Goal: Register for event/course

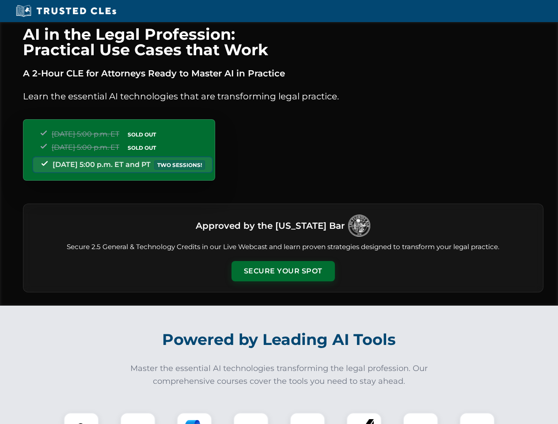
click at [283, 271] on button "Secure Your Spot" at bounding box center [282, 271] width 103 height 20
click at [81, 418] on img at bounding box center [81, 430] width 26 height 26
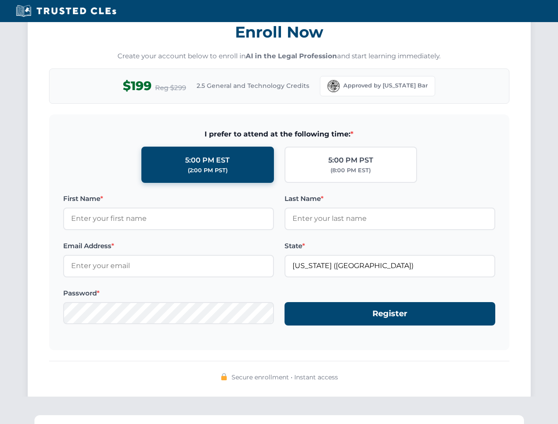
scroll to position [867, 0]
